Goal: Navigation & Orientation: Find specific page/section

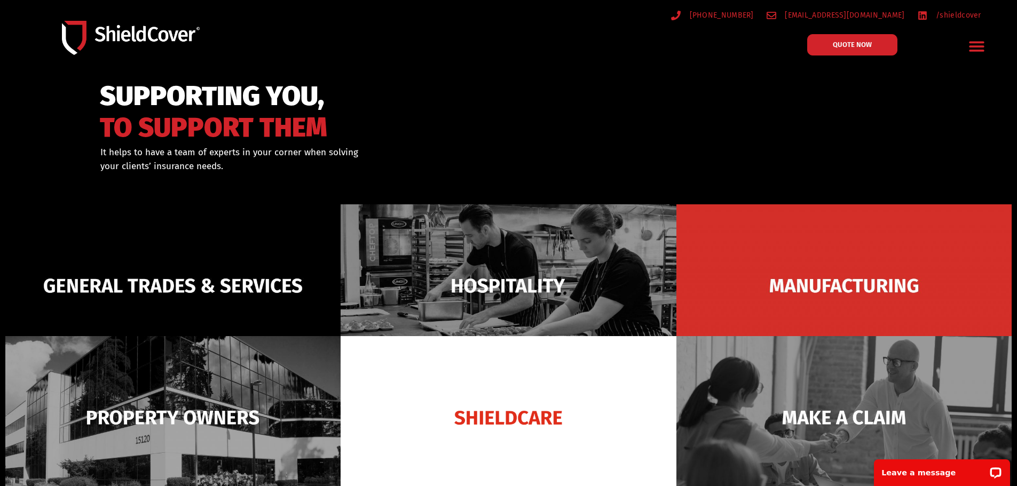
click at [978, 44] on icon "Menu Toggle" at bounding box center [977, 46] width 17 height 17
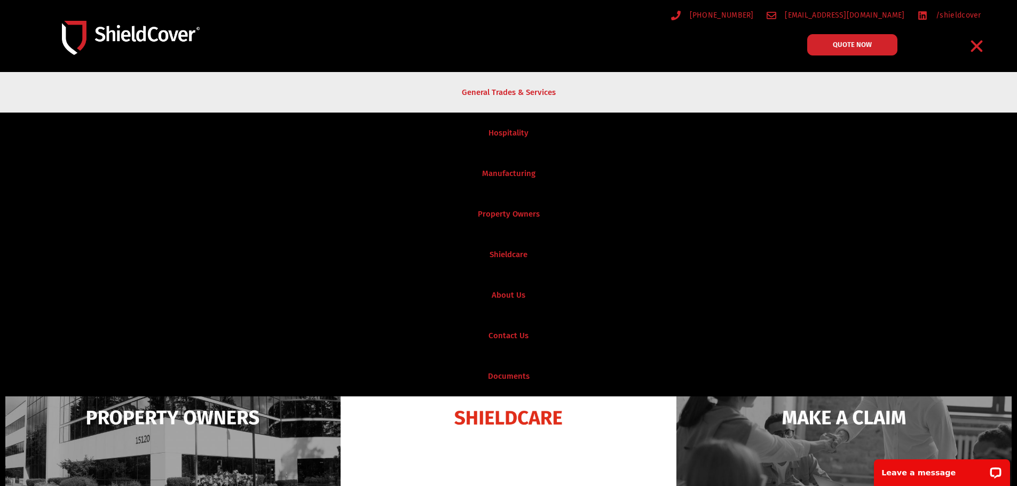
click at [529, 96] on link "General Trades & Services" at bounding box center [508, 92] width 1017 height 41
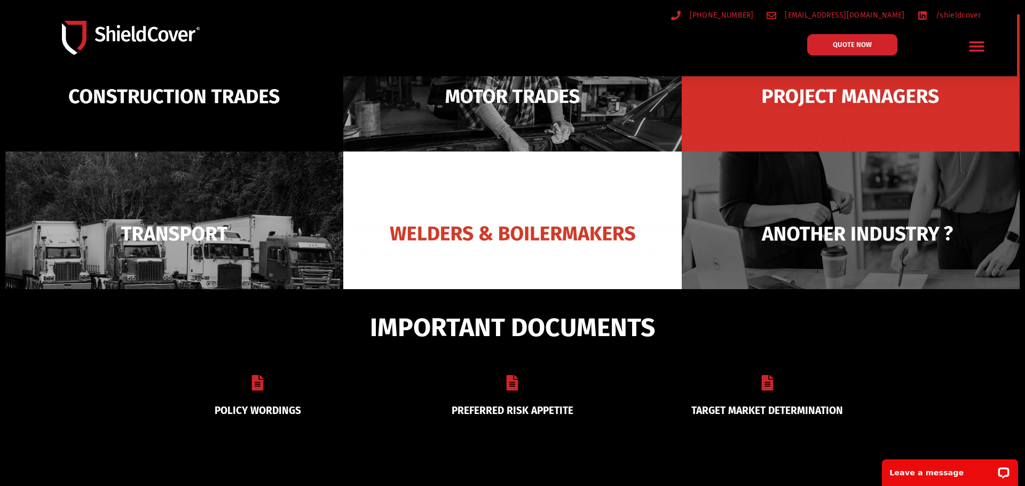
scroll to position [195, 0]
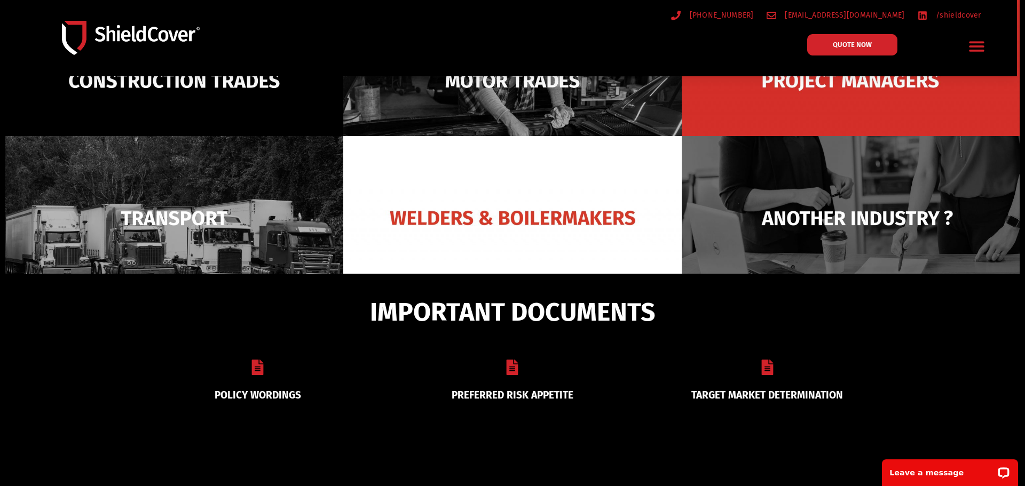
click at [508, 377] on div "PREFERRED RISK APPETITE" at bounding box center [512, 380] width 255 height 67
click at [507, 363] on icon at bounding box center [513, 367] width 12 height 15
click at [976, 42] on icon "Menu Toggle" at bounding box center [977, 47] width 15 height 10
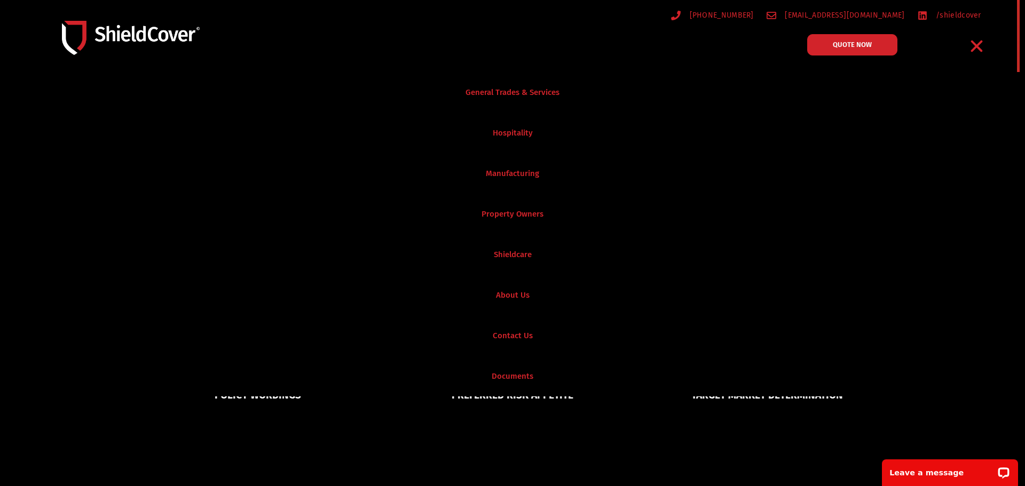
click at [980, 46] on icon "Menu Toggle" at bounding box center [977, 46] width 17 height 17
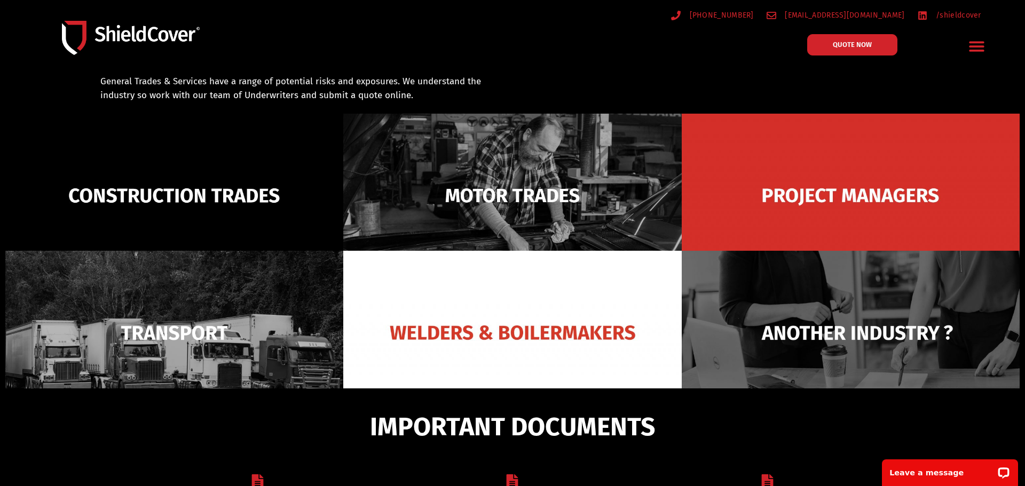
scroll to position [76, 0]
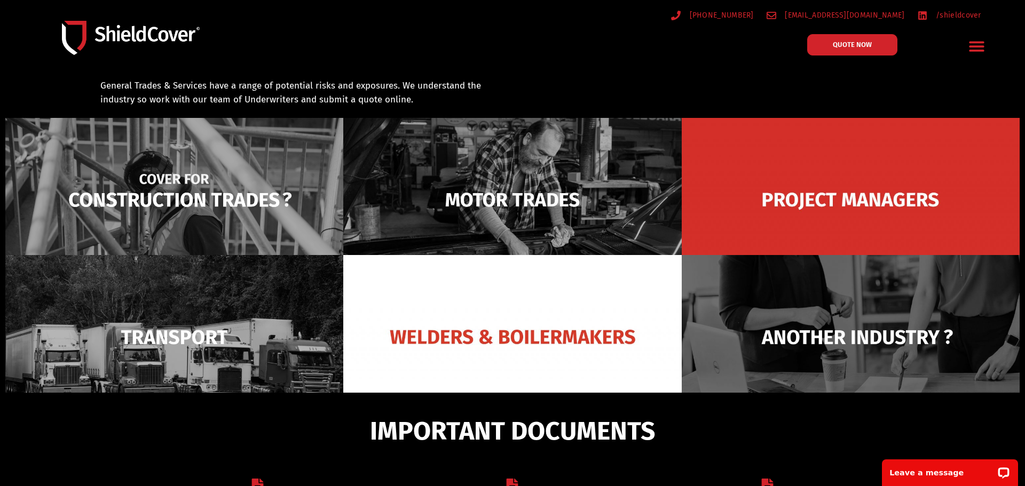
click at [159, 180] on img at bounding box center [174, 200] width 338 height 164
